Goal: Find specific page/section

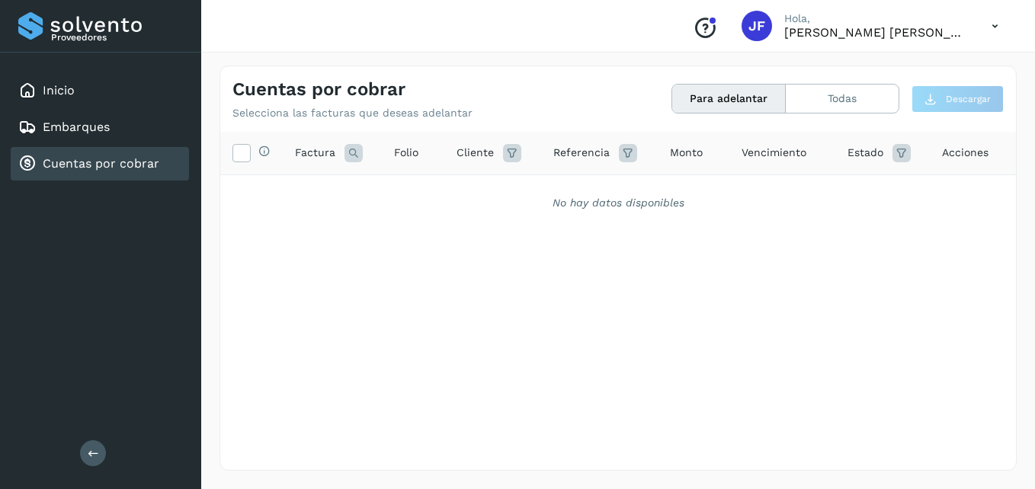
click at [109, 162] on link "Cuentas por cobrar" at bounding box center [101, 163] width 117 height 14
click at [100, 89] on div "Inicio" at bounding box center [100, 91] width 178 height 34
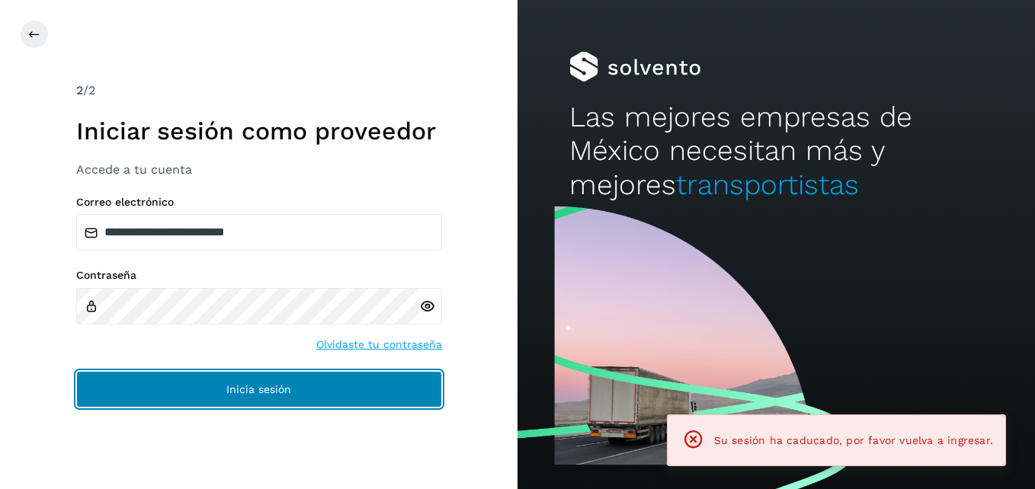
click at [251, 386] on span "Inicia sesión" at bounding box center [258, 389] width 65 height 11
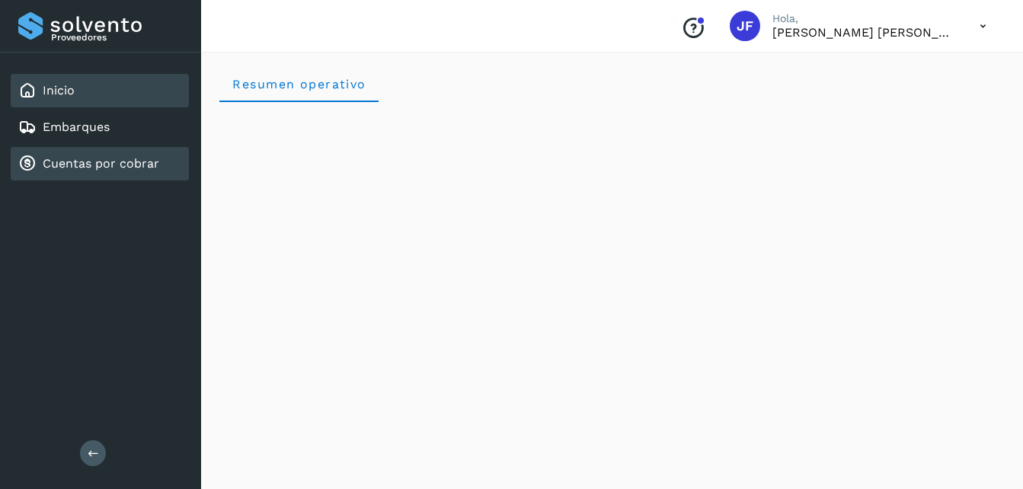
click at [131, 160] on link "Cuentas por cobrar" at bounding box center [101, 163] width 117 height 14
